Goal: Task Accomplishment & Management: Complete application form

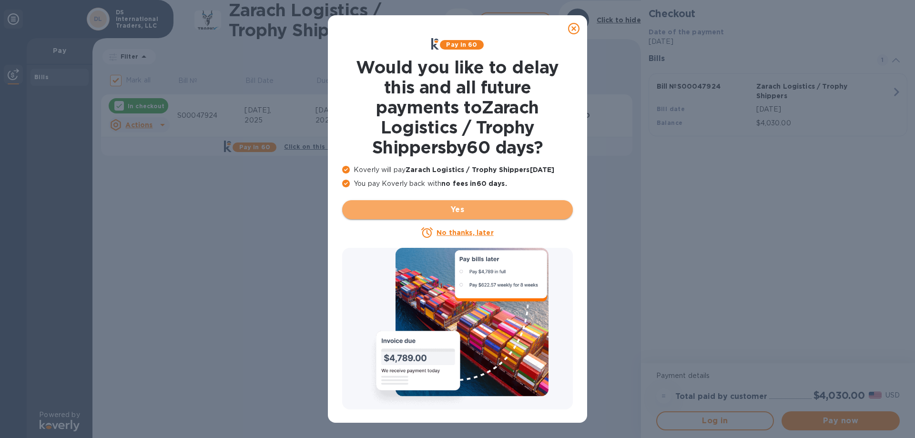
click at [481, 208] on span "Yes" at bounding box center [457, 209] width 215 height 11
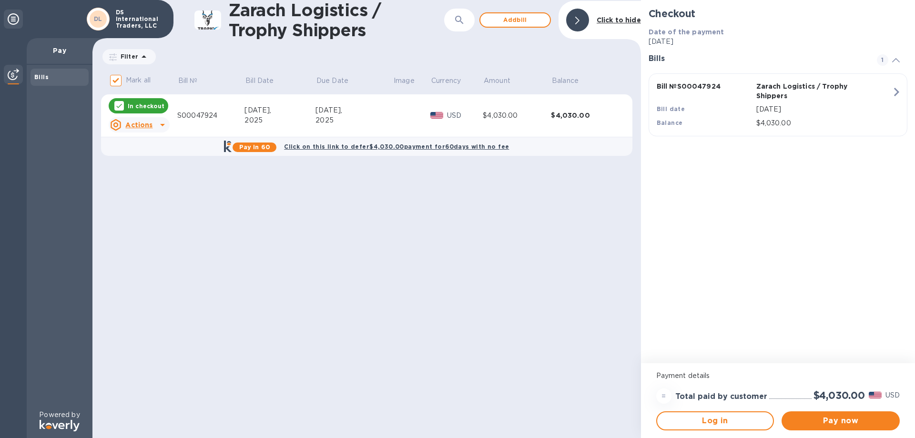
click at [148, 125] on u "Actions" at bounding box center [138, 125] width 27 height 8
click at [307, 202] on div at bounding box center [457, 219] width 915 height 438
click at [328, 147] on b "Click on this link to defer $4,030.00 payment for 60 days with no fee" at bounding box center [396, 146] width 225 height 7
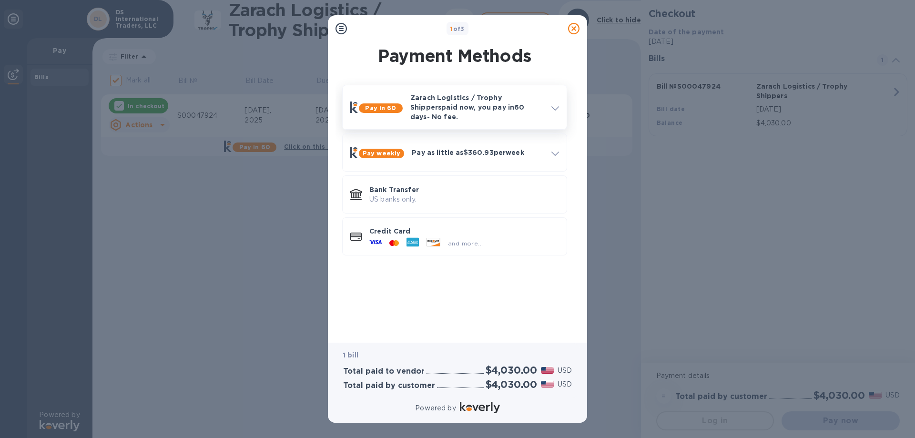
click at [504, 104] on p "Zarach Logistics / Trophy Shippers paid now, you pay in 60 days - No fee." at bounding box center [476, 107] width 133 height 29
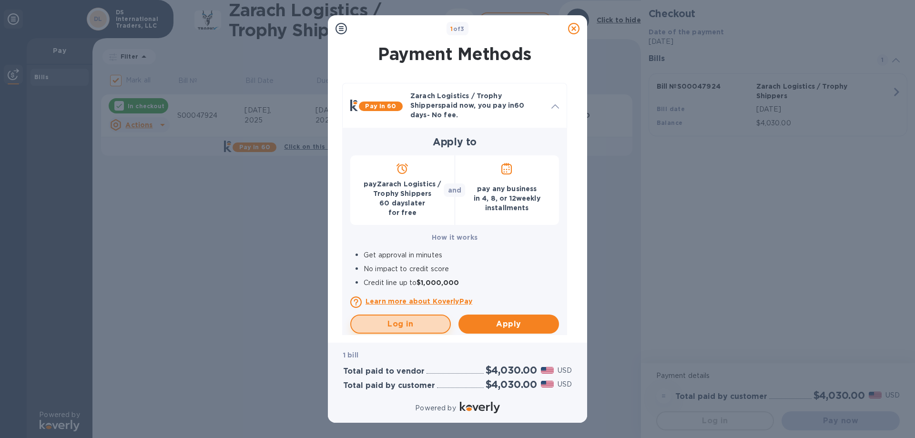
click at [393, 318] on span "Log in" at bounding box center [400, 323] width 83 height 11
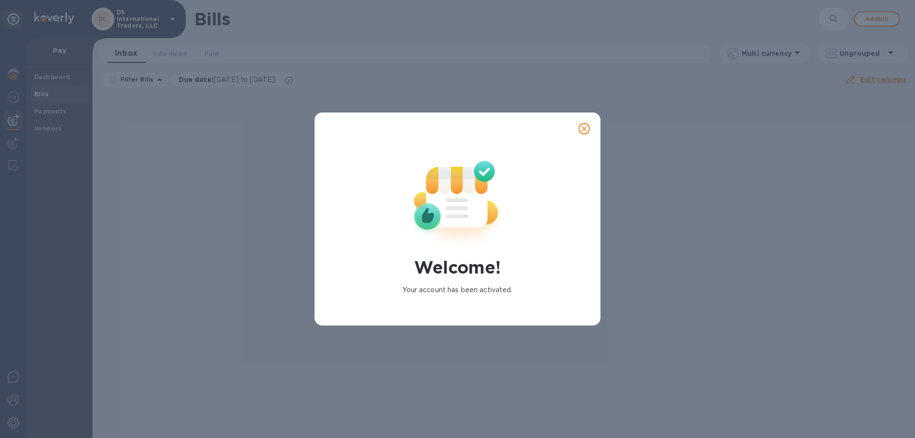
click at [583, 126] on icon "close" at bounding box center [584, 129] width 10 height 10
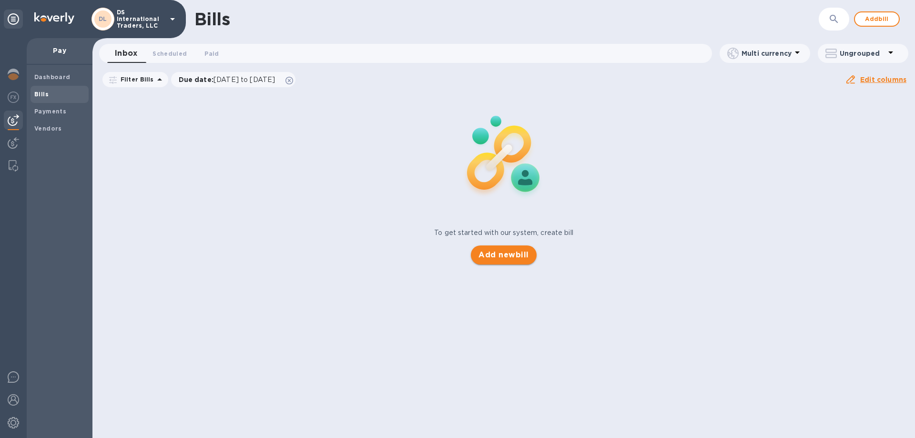
click at [502, 250] on span "Add new bill" at bounding box center [503, 254] width 50 height 11
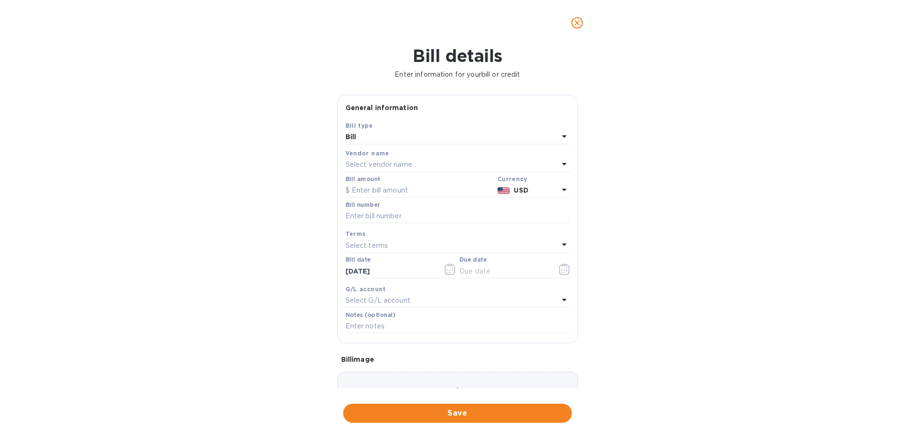
click at [413, 167] on div "Select vendor name" at bounding box center [451, 164] width 213 height 13
click at [395, 197] on input "text" at bounding box center [458, 191] width 168 height 14
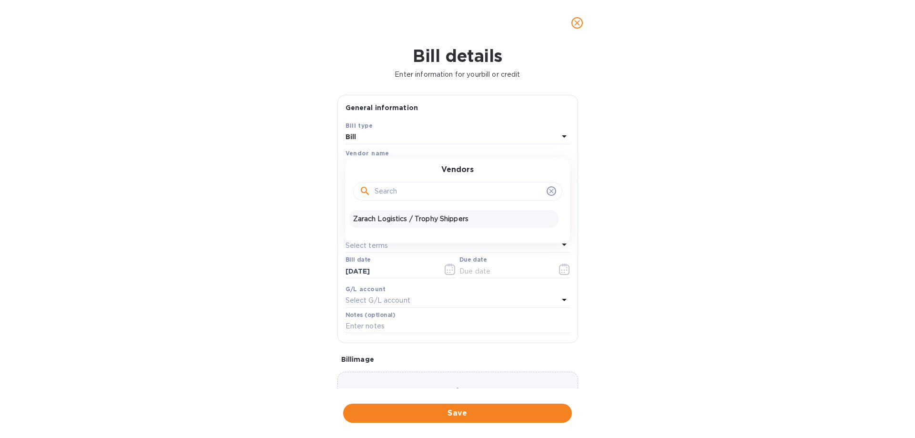
click at [394, 216] on p "Zarach Logistics / Trophy Shippers" at bounding box center [454, 219] width 202 height 10
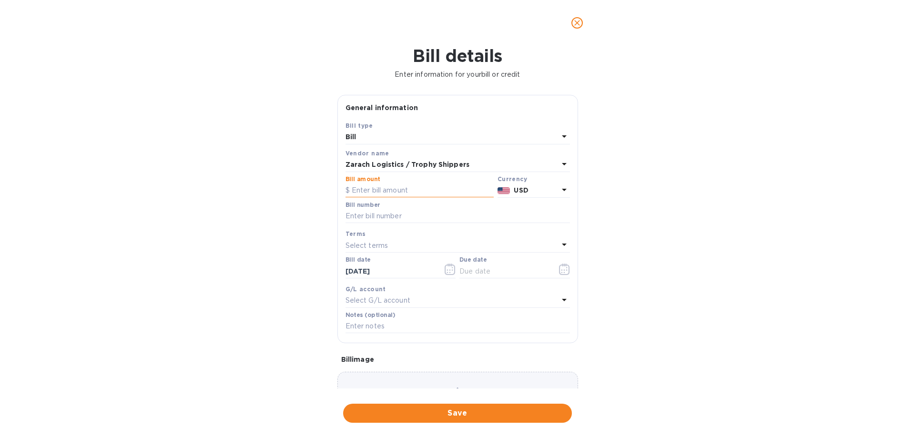
click at [424, 188] on input "text" at bounding box center [419, 190] width 148 height 14
type input "4,030.00"
type input "S00047924"
click at [389, 246] on div "Select terms" at bounding box center [451, 245] width 213 height 13
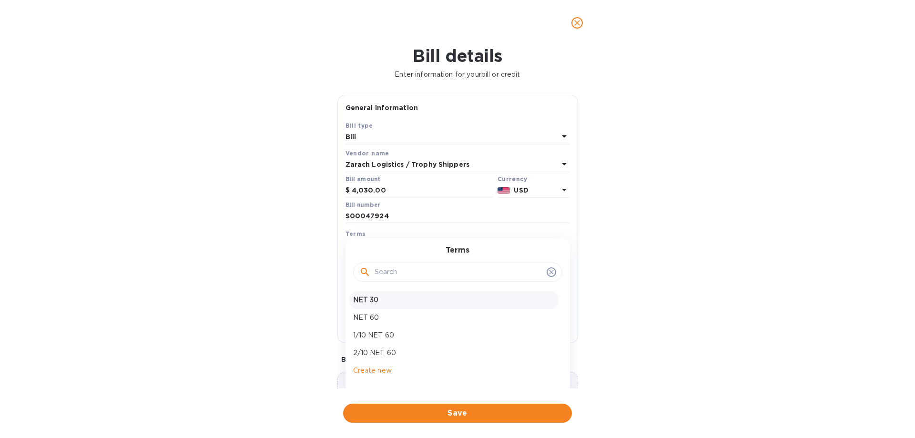
click at [372, 301] on p "NET 30" at bounding box center [454, 300] width 202 height 10
click at [409, 245] on div "NET 30" at bounding box center [451, 245] width 213 height 13
click at [378, 312] on div "NET 60" at bounding box center [453, 318] width 209 height 18
type input "[DATE]"
click at [395, 300] on p "Select G/L account" at bounding box center [377, 300] width 65 height 10
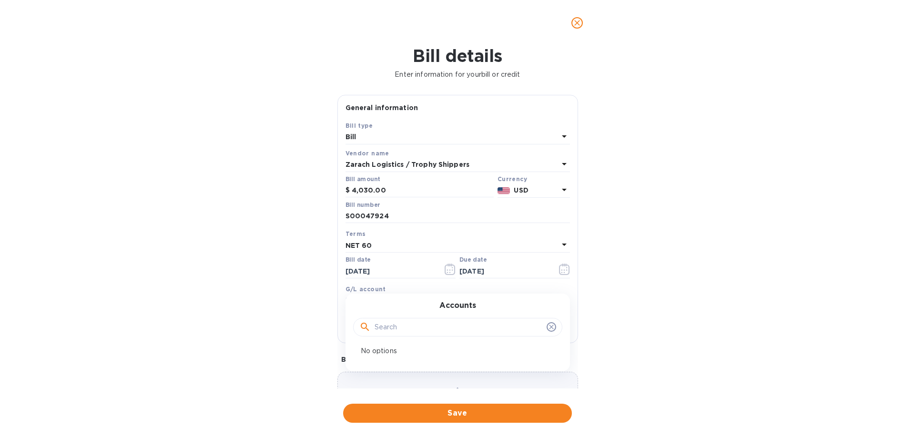
click at [396, 296] on div "Accounts No options" at bounding box center [457, 332] width 224 height 78
click at [554, 325] on icon at bounding box center [551, 327] width 8 height 8
click at [550, 327] on icon at bounding box center [551, 327] width 4 height 4
click at [484, 307] on div "Accounts" at bounding box center [458, 321] width 202 height 41
click at [381, 352] on p "No options" at bounding box center [454, 351] width 186 height 10
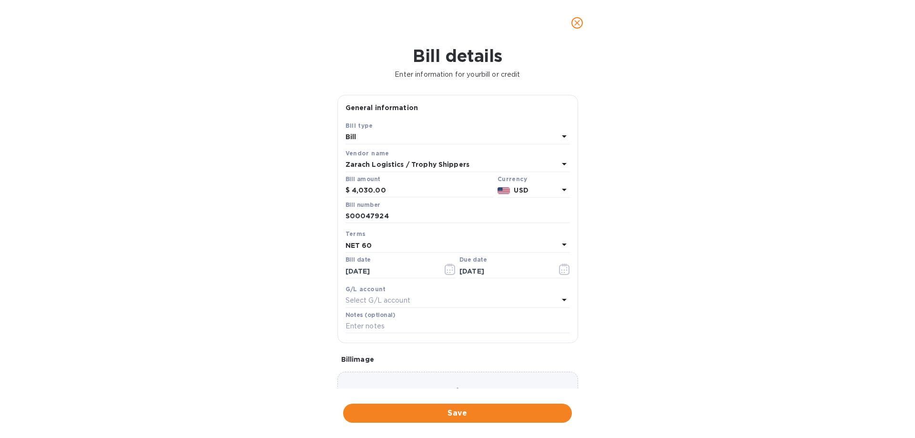
click at [665, 343] on div "Bill details Enter information for your bill or credit General information Save…" at bounding box center [457, 242] width 915 height 392
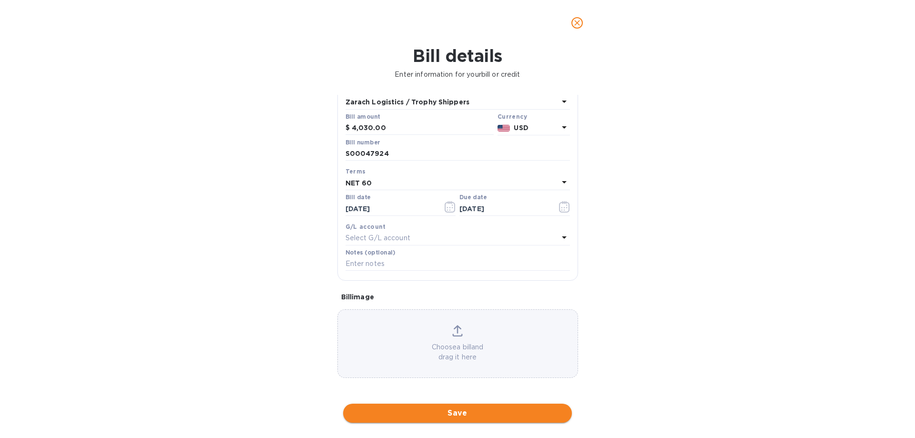
click at [471, 412] on span "Save" at bounding box center [457, 412] width 213 height 11
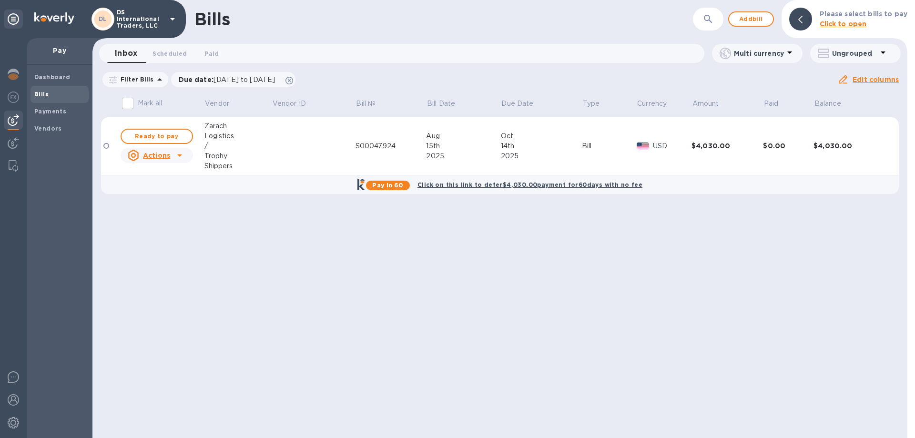
click at [158, 157] on u "Actions" at bounding box center [156, 156] width 27 height 8
click at [572, 264] on div at bounding box center [457, 219] width 915 height 438
click at [566, 186] on b "Click on this link to defer $4,030.00 payment for 60 days with no fee" at bounding box center [529, 184] width 225 height 7
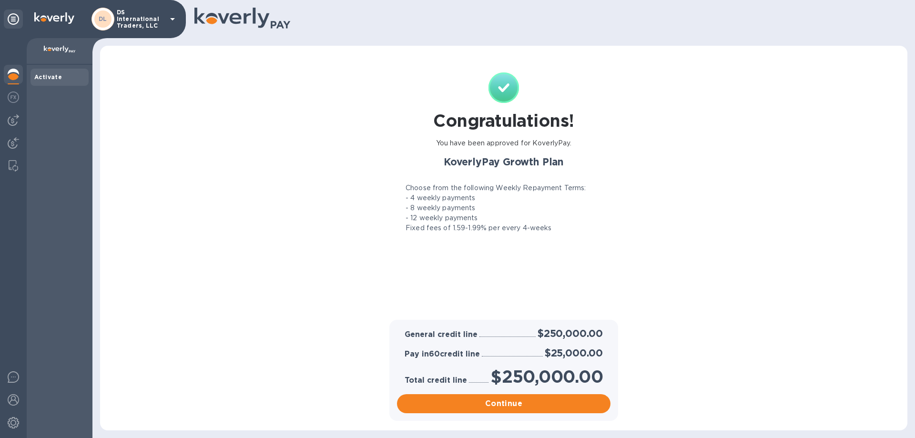
click at [734, 204] on div "Congratulations! You have been approved for KoverlyPay. KoverlyPay Growth Plan …" at bounding box center [504, 187] width 788 height 264
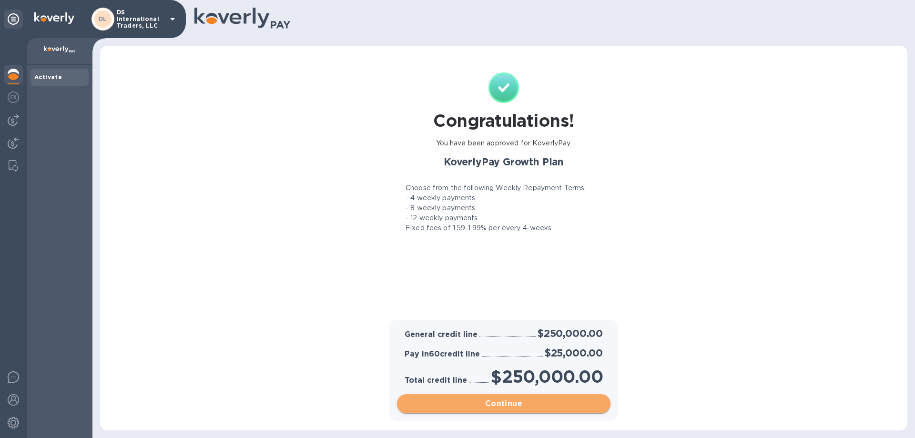
click at [551, 398] on span "Continue" at bounding box center [503, 403] width 198 height 11
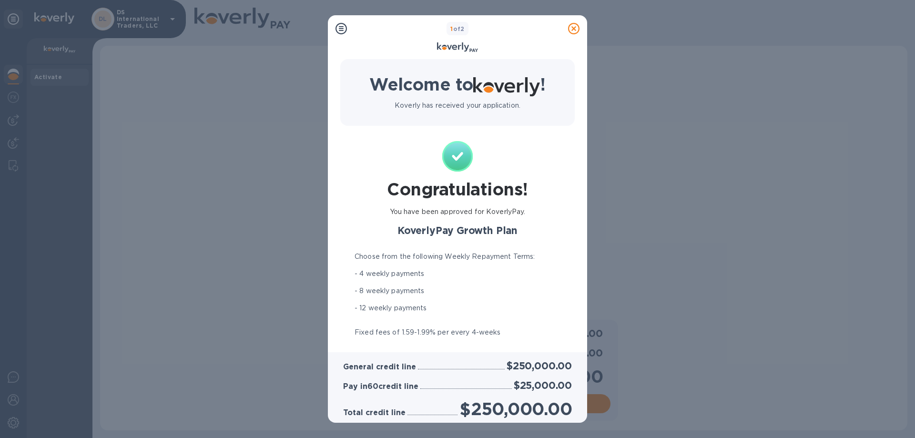
scroll to position [51, 0]
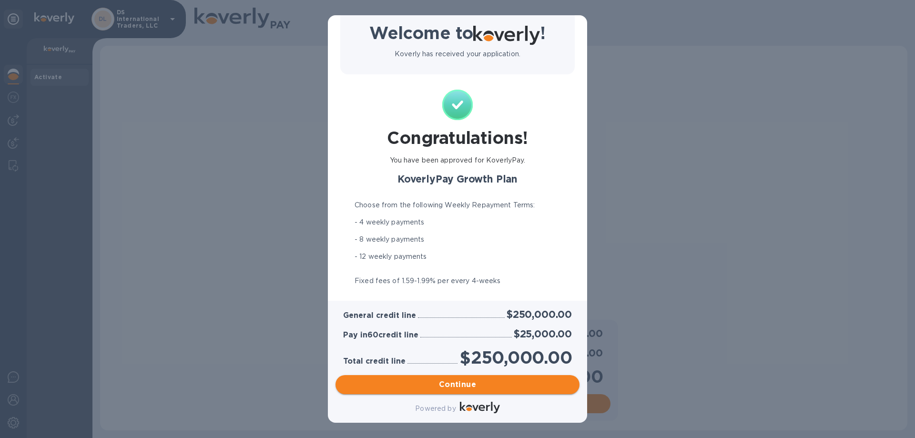
click at [502, 378] on button "Continue" at bounding box center [457, 384] width 244 height 19
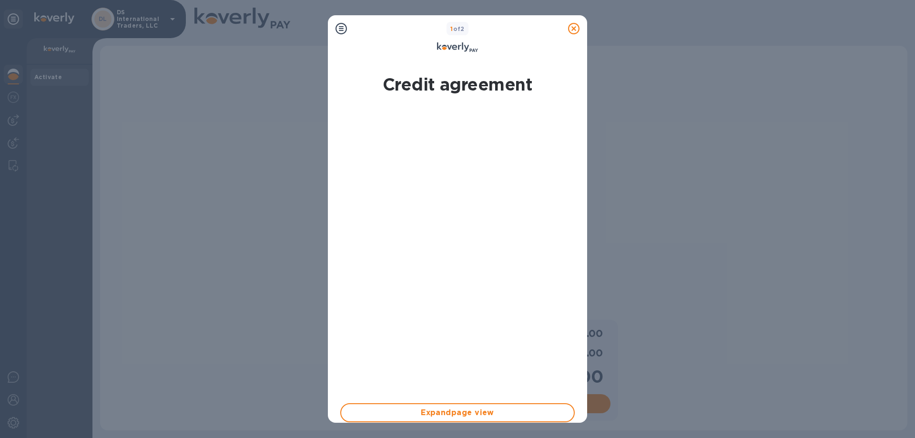
click at [735, 198] on div "1 of 2 Credit agreement Expand page view By signing electronically, I [PERSON_N…" at bounding box center [457, 219] width 915 height 438
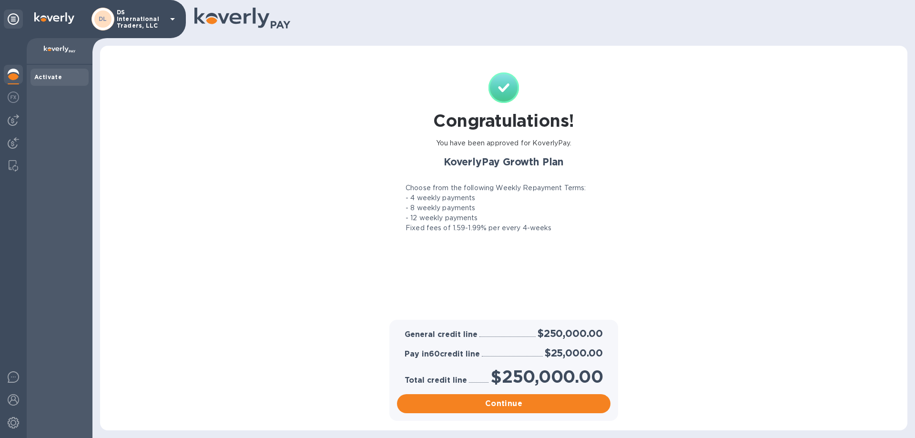
click at [49, 75] on b "Activate" at bounding box center [48, 76] width 28 height 7
click at [77, 50] on p at bounding box center [59, 51] width 51 height 10
click at [157, 14] on p "DS International Traders, LLC" at bounding box center [141, 19] width 48 height 20
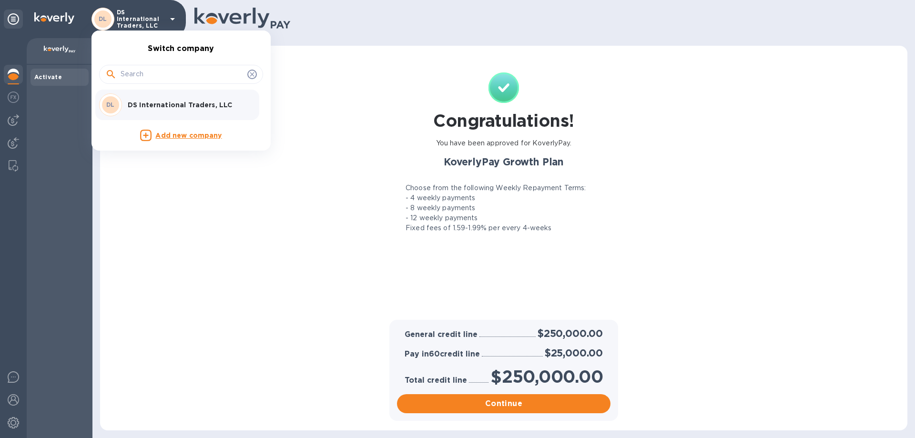
click at [218, 243] on div at bounding box center [457, 219] width 915 height 438
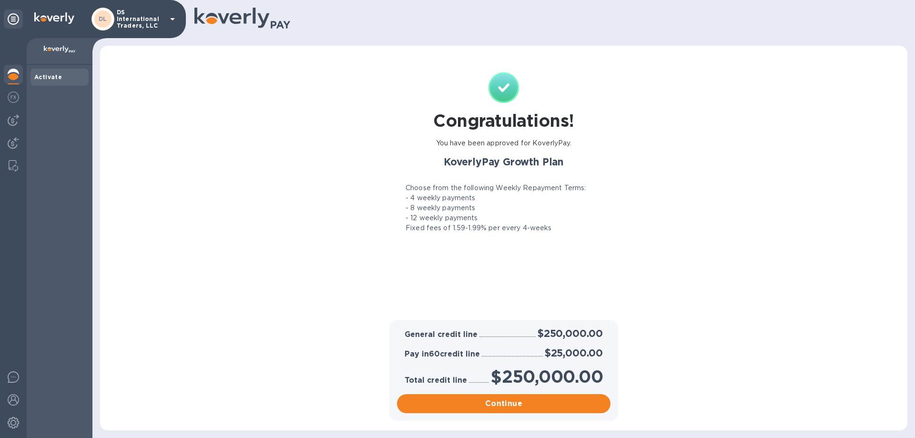
click at [13, 74] on img at bounding box center [13, 74] width 11 height 11
click at [134, 28] on p "DS International Traders, LLC" at bounding box center [141, 19] width 48 height 20
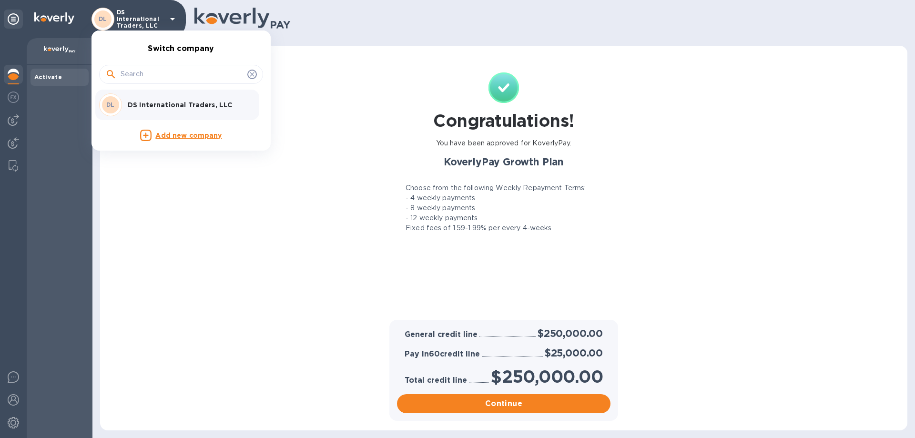
click at [696, 133] on div at bounding box center [457, 219] width 915 height 438
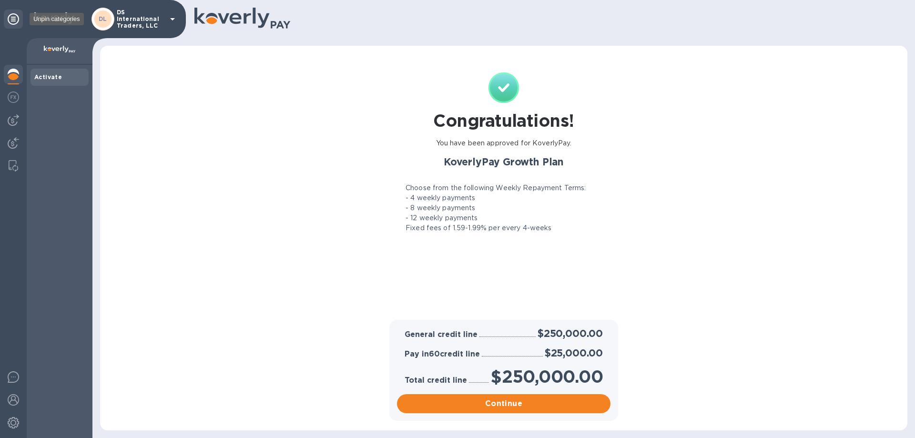
click at [17, 18] on icon at bounding box center [13, 18] width 11 height 11
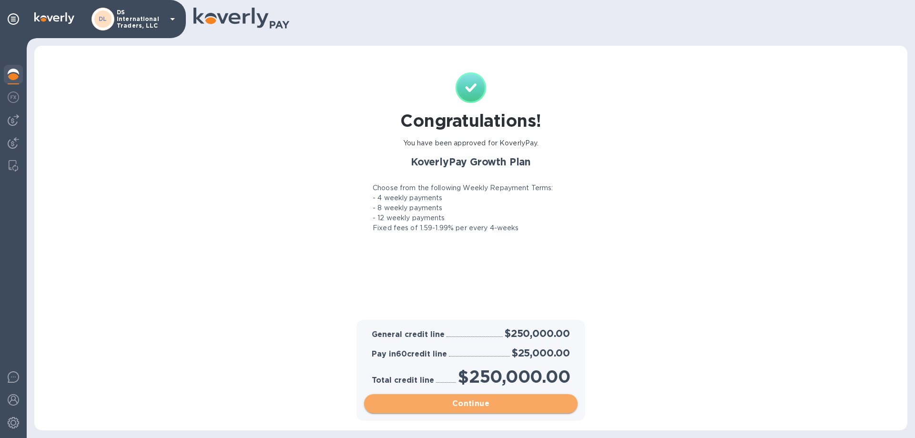
click at [463, 411] on button "Continue" at bounding box center [470, 403] width 213 height 19
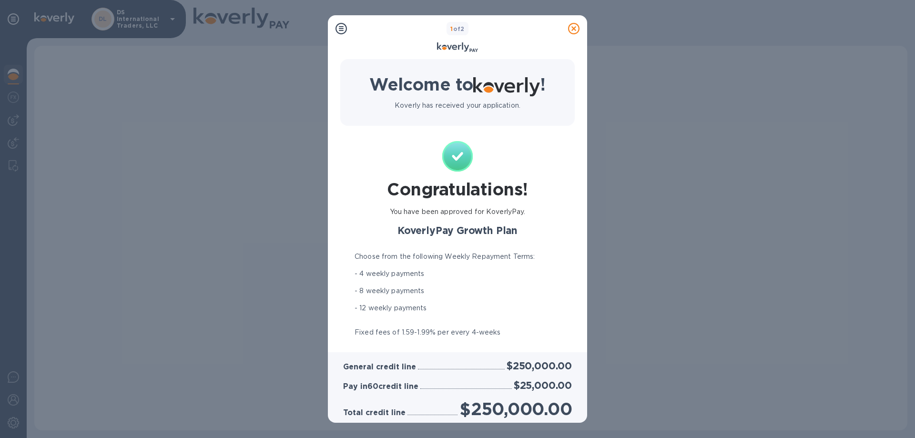
scroll to position [51, 0]
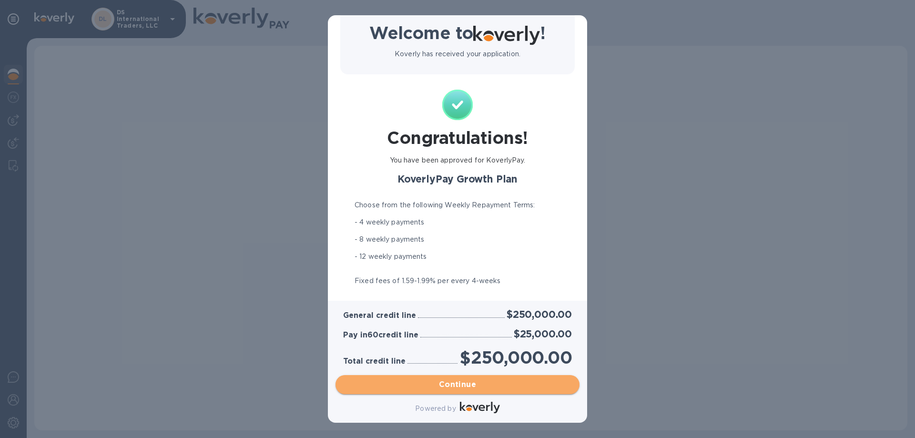
click at [503, 383] on span "Continue" at bounding box center [457, 384] width 229 height 11
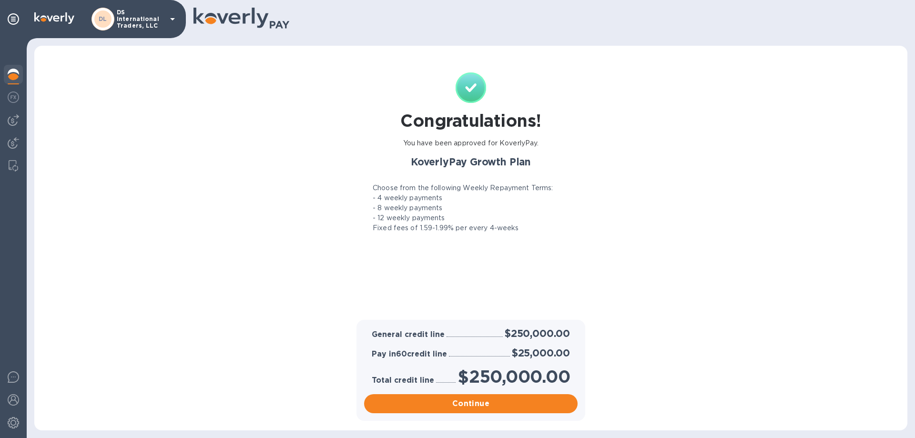
click at [158, 24] on p "DS International Traders, LLC" at bounding box center [141, 19] width 48 height 20
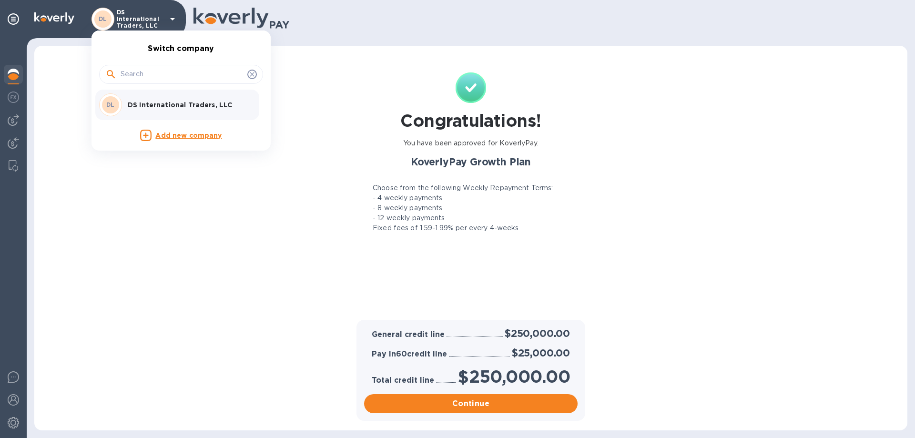
click at [226, 213] on div at bounding box center [457, 219] width 915 height 438
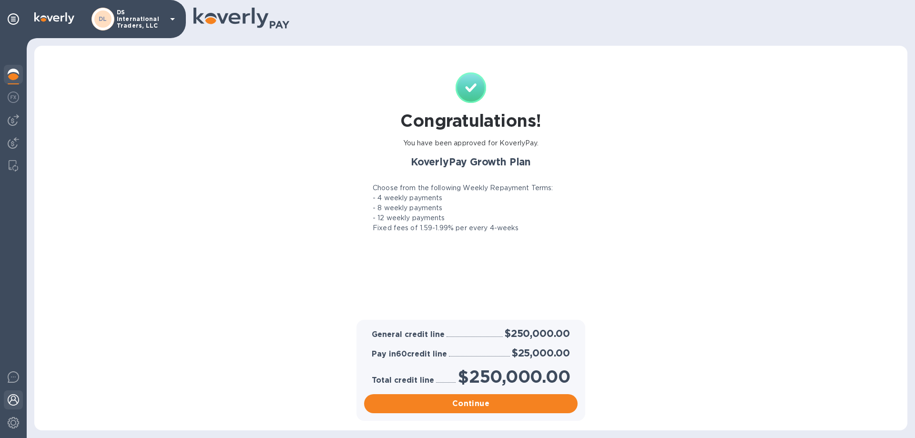
click at [15, 400] on img at bounding box center [13, 399] width 11 height 11
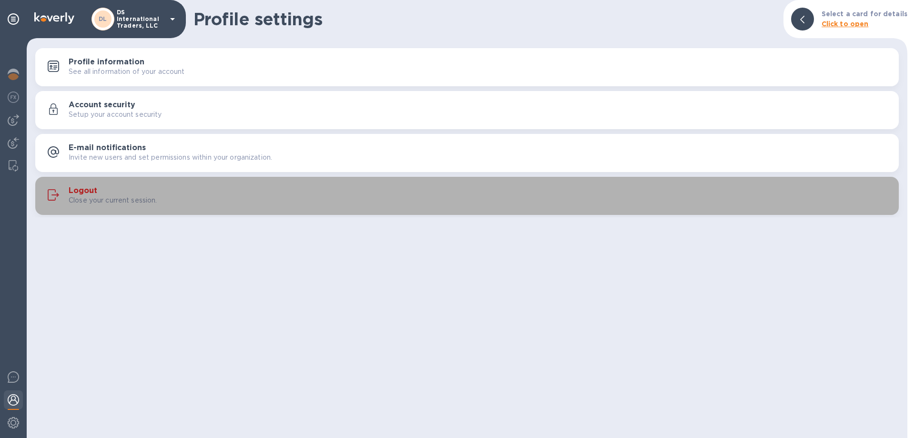
click at [99, 195] on div "Logout Close your current session." at bounding box center [480, 195] width 822 height 19
